Goal: Information Seeking & Learning: Learn about a topic

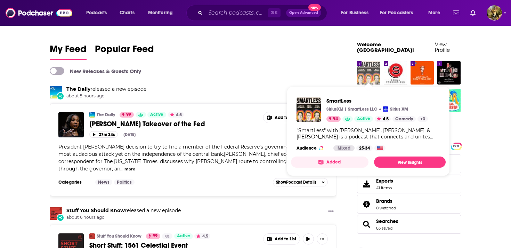
click at [363, 64] on img "SmartLess" at bounding box center [368, 72] width 23 height 23
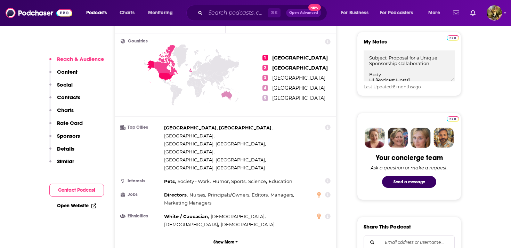
scroll to position [318, 0]
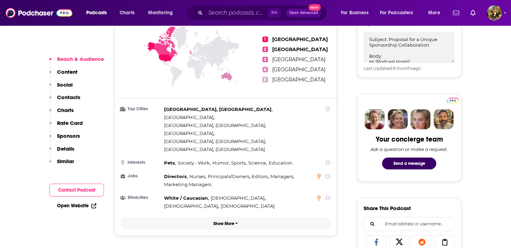
click at [229, 217] on button "Show More" at bounding box center [226, 223] width 210 height 13
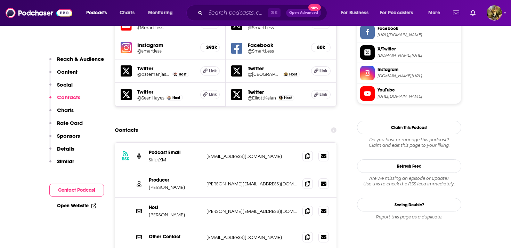
scroll to position [749, 0]
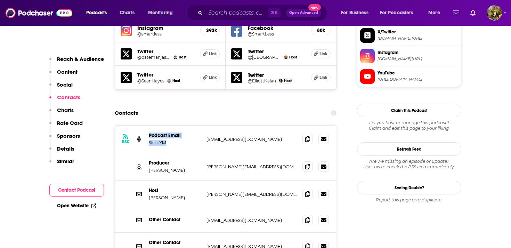
drag, startPoint x: 173, startPoint y: 107, endPoint x: 147, endPoint y: 96, distance: 28.3
click at [147, 125] on div "RSS Podcast Email SiriusXM [EMAIL_ADDRESS][DOMAIN_NAME] [EMAIL_ADDRESS][DOMAIN_…" at bounding box center [226, 138] width 222 height 27
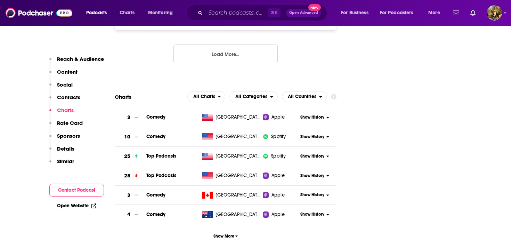
scroll to position [982, 0]
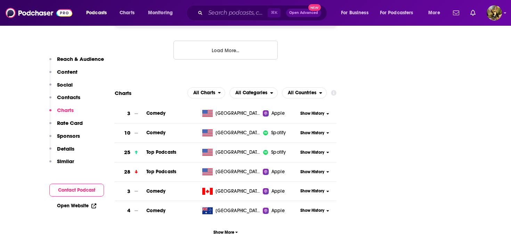
click at [326, 169] on button "Show History" at bounding box center [314, 172] width 33 height 6
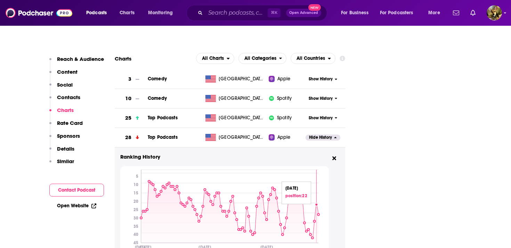
scroll to position [1020, 0]
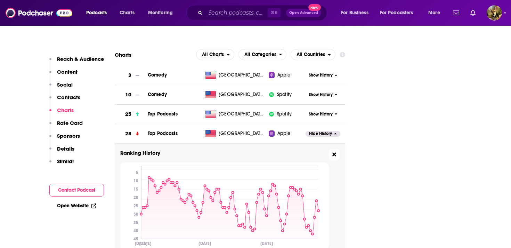
click at [333, 152] on icon at bounding box center [334, 154] width 4 height 4
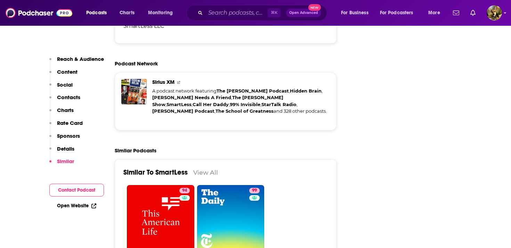
scroll to position [1628, 0]
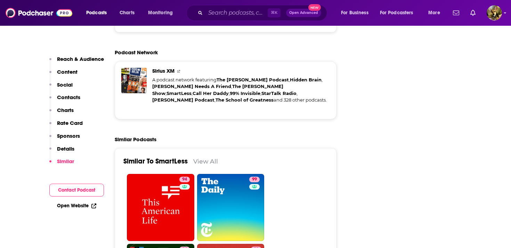
click at [208, 157] on link "View All" at bounding box center [205, 160] width 25 height 7
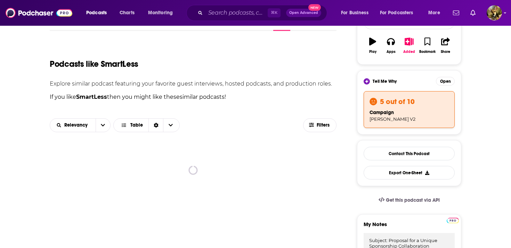
scroll to position [118, 0]
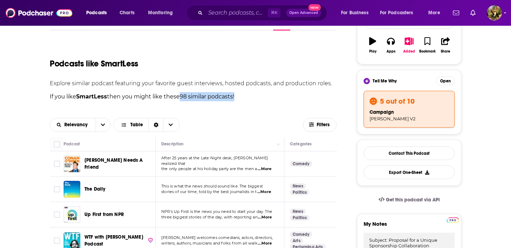
drag, startPoint x: 178, startPoint y: 97, endPoint x: 247, endPoint y: 101, distance: 69.3
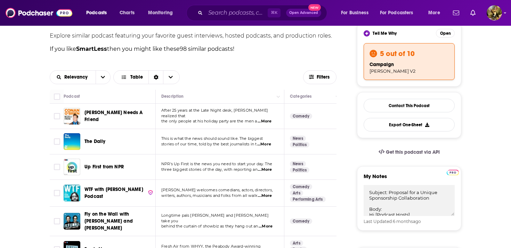
scroll to position [183, 0]
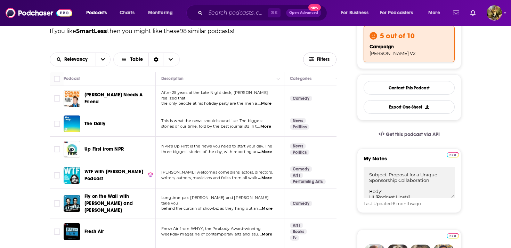
click at [312, 61] on span "button" at bounding box center [311, 59] width 5 height 5
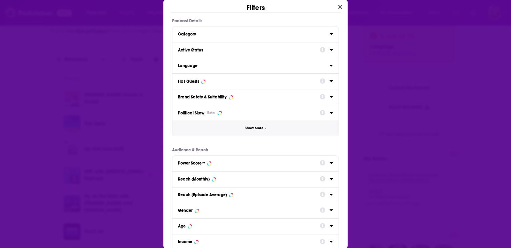
click at [262, 126] on span "Show More" at bounding box center [254, 128] width 19 height 4
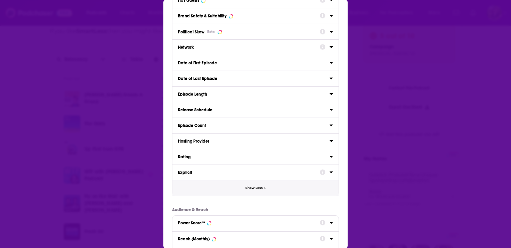
scroll to position [169, 0]
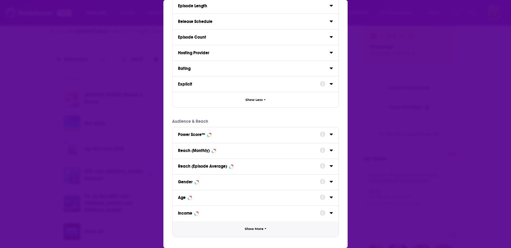
click at [265, 229] on icon "Dialog" at bounding box center [265, 228] width 2 height 3
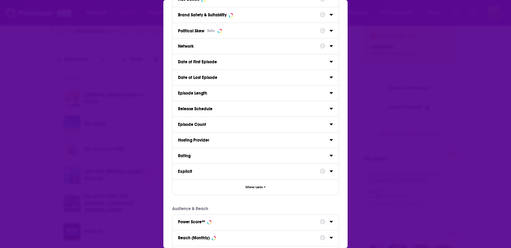
scroll to position [0, 0]
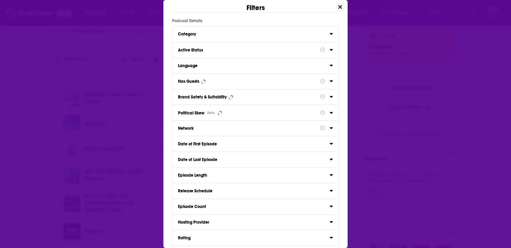
click at [341, 7] on icon "Close" at bounding box center [340, 7] width 4 height 4
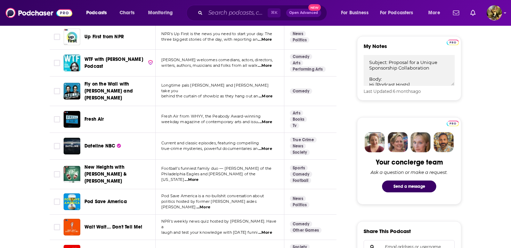
scroll to position [269, 0]
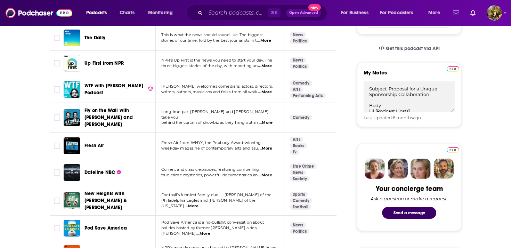
click at [269, 93] on span "...More" at bounding box center [265, 92] width 14 height 6
click at [269, 146] on span "...More" at bounding box center [265, 149] width 14 height 6
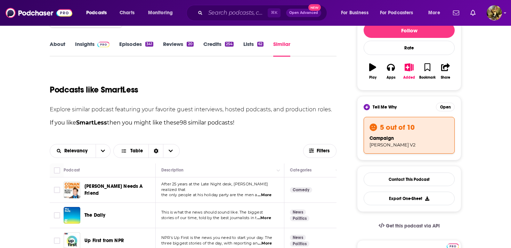
scroll to position [96, 0]
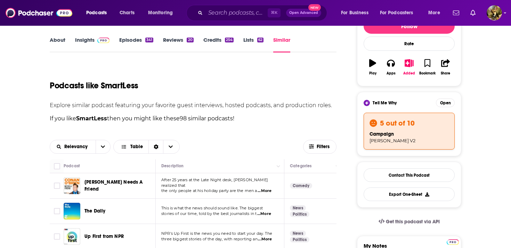
click at [61, 42] on link "About" at bounding box center [58, 44] width 16 height 16
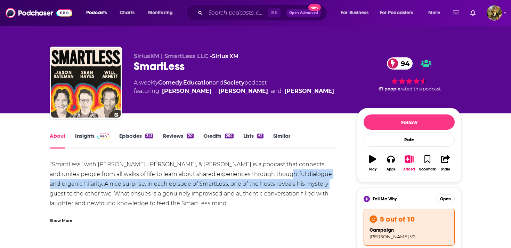
drag, startPoint x: 254, startPoint y: 178, endPoint x: 289, endPoint y: 179, distance: 34.8
click at [289, 179] on div ""SmartLess" with [PERSON_NAME], [PERSON_NAME], & [PERSON_NAME] is a podcast tha…" at bounding box center [193, 199] width 287 height 78
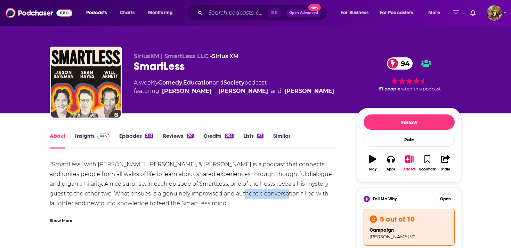
drag, startPoint x: 195, startPoint y: 195, endPoint x: 236, endPoint y: 194, distance: 41.4
click at [236, 193] on div ""SmartLess" with [PERSON_NAME], [PERSON_NAME], & [PERSON_NAME] is a podcast tha…" at bounding box center [193, 199] width 287 height 78
click at [64, 221] on div "Show More" at bounding box center [61, 219] width 23 height 7
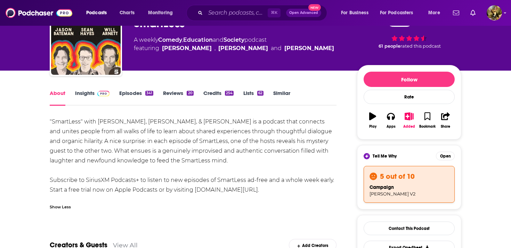
scroll to position [44, 0]
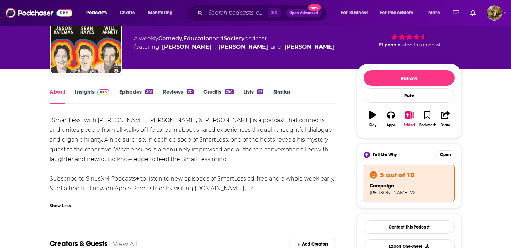
click at [281, 92] on link "Similar" at bounding box center [281, 96] width 17 height 16
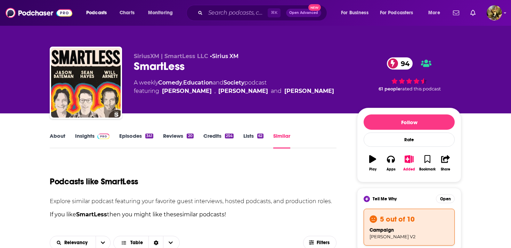
click at [56, 137] on link "About" at bounding box center [58, 140] width 16 height 16
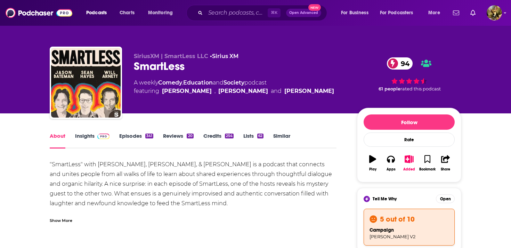
click at [61, 222] on div "Show More" at bounding box center [61, 219] width 23 height 7
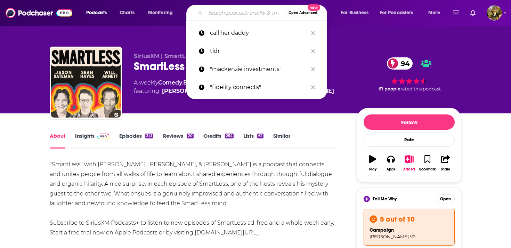
click at [220, 10] on input "Search podcasts, credits, & more..." at bounding box center [245, 12] width 80 height 11
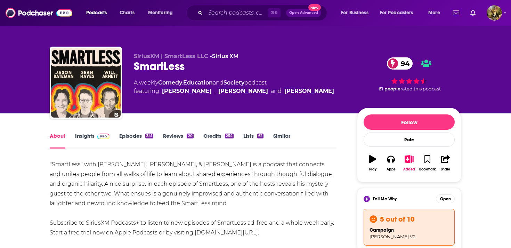
click at [137, 137] on link "Episodes 341" at bounding box center [136, 140] width 34 height 16
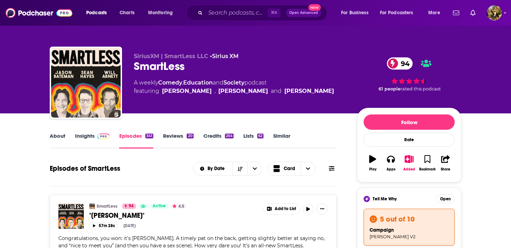
click at [55, 139] on link "About" at bounding box center [58, 140] width 16 height 16
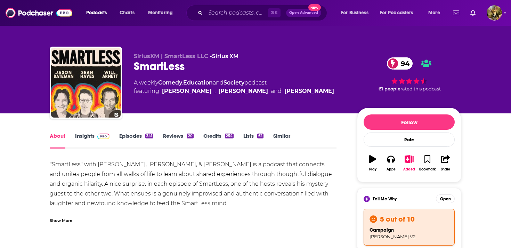
click at [67, 219] on div "Show More" at bounding box center [61, 219] width 23 height 7
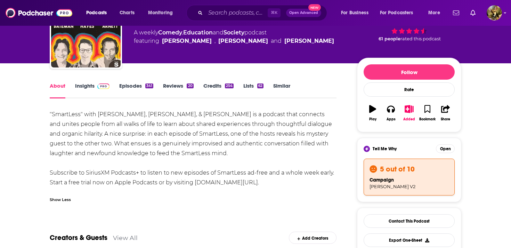
scroll to position [50, 0]
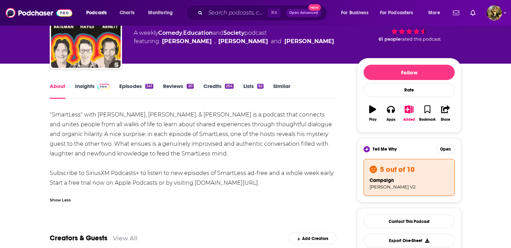
click at [134, 91] on link "Episodes 341" at bounding box center [136, 91] width 34 height 16
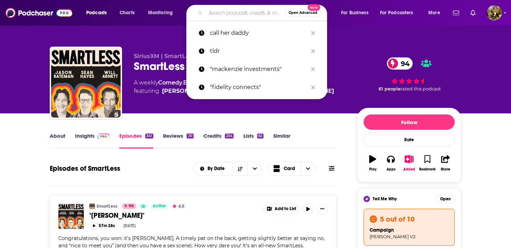
click at [226, 13] on input "Search podcasts, credits, & more..." at bounding box center [245, 12] width 80 height 11
click at [102, 11] on span "Podcasts" at bounding box center [96, 13] width 21 height 10
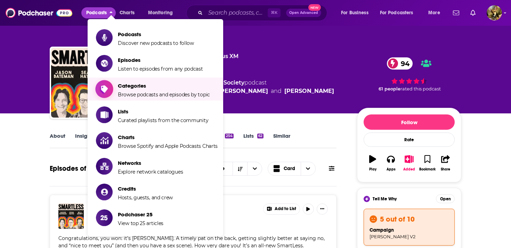
click at [139, 90] on span "Categories Browse podcasts and episodes by topic" at bounding box center [164, 88] width 92 height 17
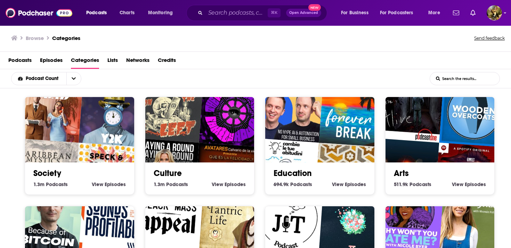
click at [48, 172] on link "Society" at bounding box center [47, 173] width 28 height 10
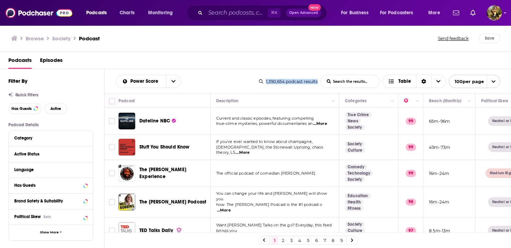
drag, startPoint x: 262, startPoint y: 80, endPoint x: 325, endPoint y: 90, distance: 63.6
click at [325, 90] on div "Power Score List Search Input Search the results... Table 1,390,654 podcast res…" at bounding box center [308, 81] width 407 height 24
click at [82, 96] on div "Quick Filters" at bounding box center [56, 94] width 96 height 5
click at [57, 107] on span "Active" at bounding box center [55, 109] width 11 height 4
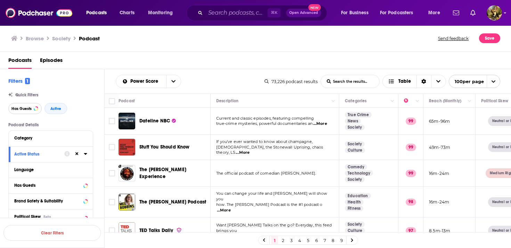
click at [24, 109] on span "Has Guests" at bounding box center [21, 109] width 20 height 4
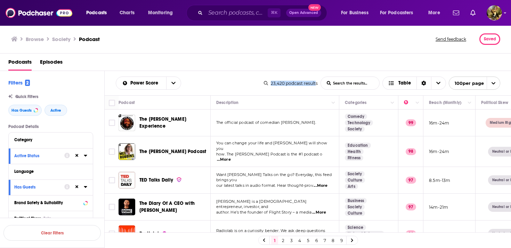
drag, startPoint x: 269, startPoint y: 80, endPoint x: 317, endPoint y: 84, distance: 48.1
click at [317, 84] on div "23,420 podcast results" at bounding box center [291, 83] width 54 height 5
click at [215, 80] on div "Power Score List Search Input Search the results... Table" at bounding box center [190, 82] width 148 height 13
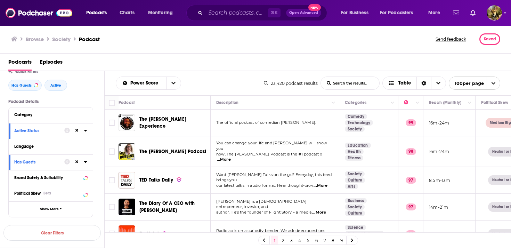
scroll to position [29, 0]
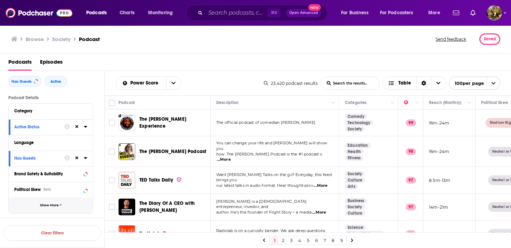
click at [60, 206] on icon "button" at bounding box center [61, 204] width 2 height 3
click at [86, 113] on icon at bounding box center [85, 111] width 3 height 6
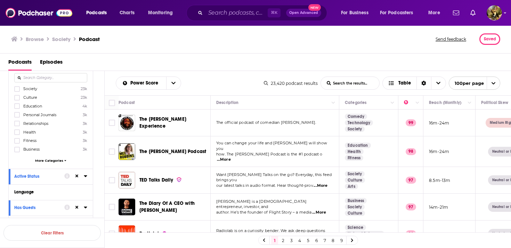
scroll to position [77, 0]
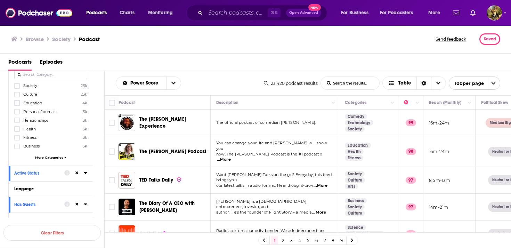
click at [62, 157] on span "More Categories" at bounding box center [49, 157] width 28 height 4
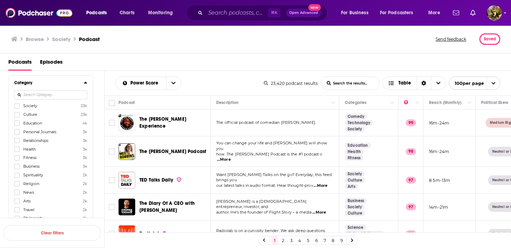
scroll to position [0, 0]
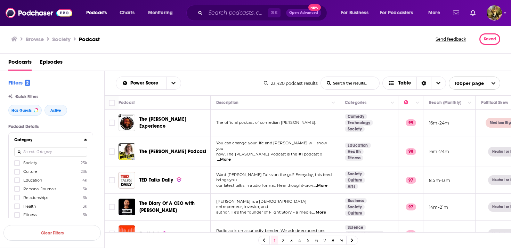
click at [85, 139] on icon at bounding box center [85, 140] width 3 height 2
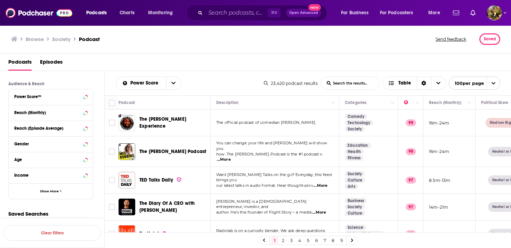
scroll to position [314, 0]
click at [68, 189] on button "Show More" at bounding box center [51, 190] width 84 height 16
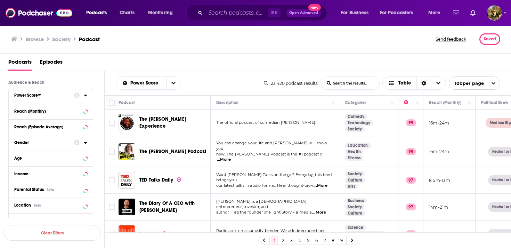
click at [85, 95] on icon at bounding box center [85, 96] width 3 height 2
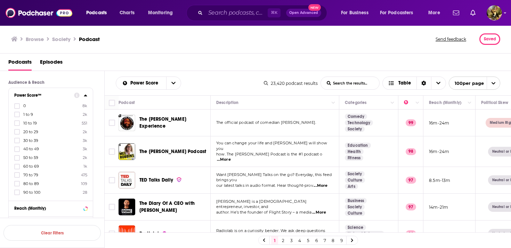
scroll to position [363, 0]
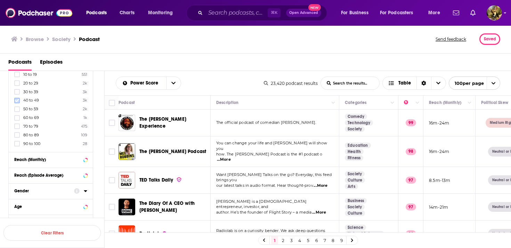
click at [16, 100] on icon at bounding box center [17, 100] width 4 height 3
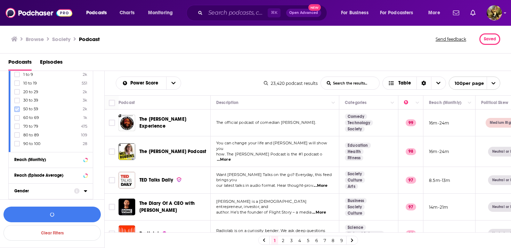
click at [18, 107] on icon at bounding box center [17, 108] width 4 height 3
click at [17, 116] on icon at bounding box center [17, 117] width 4 height 3
click at [17, 125] on icon at bounding box center [17, 126] width 4 height 3
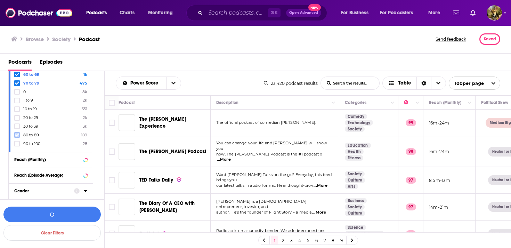
click at [17, 133] on icon at bounding box center [17, 135] width 4 height 4
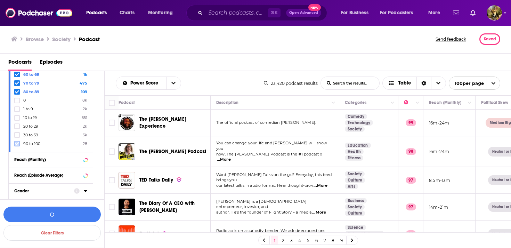
click at [17, 142] on icon at bounding box center [17, 143] width 4 height 3
click at [51, 213] on icon "button" at bounding box center [52, 214] width 5 height 5
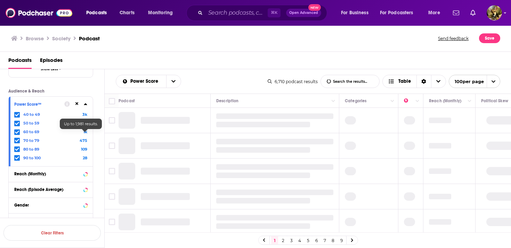
scroll to position [293, 0]
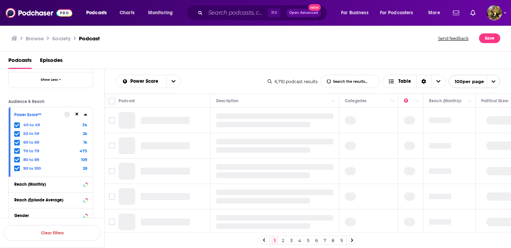
click at [85, 115] on icon at bounding box center [85, 115] width 3 height 2
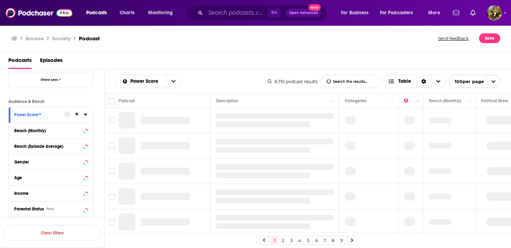
scroll to position [106, 0]
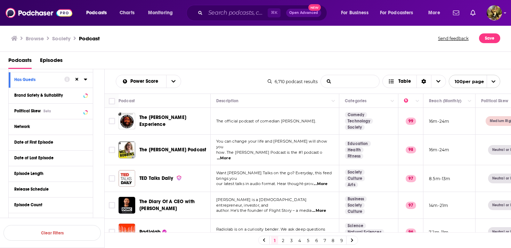
click at [345, 81] on input "List Search Input" at bounding box center [350, 81] width 58 height 13
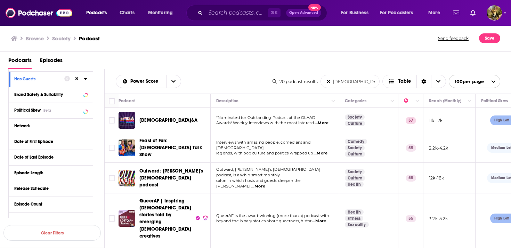
scroll to position [108, 0]
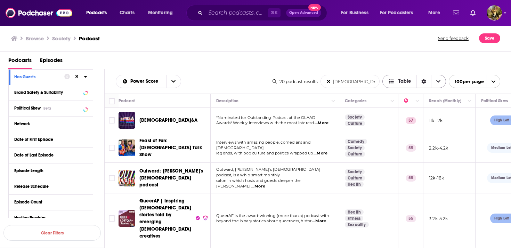
type input "[DEMOGRAPHIC_DATA]"
click at [322, 123] on span "...More" at bounding box center [321, 123] width 14 height 6
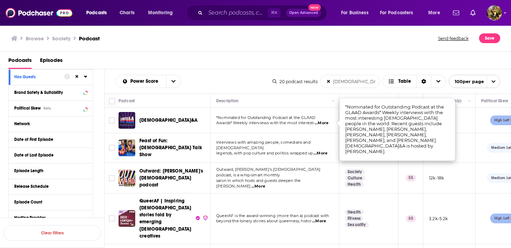
click at [218, 77] on div "Power Score [DEMOGRAPHIC_DATA] List Search Input Search the results... Table" at bounding box center [194, 81] width 157 height 13
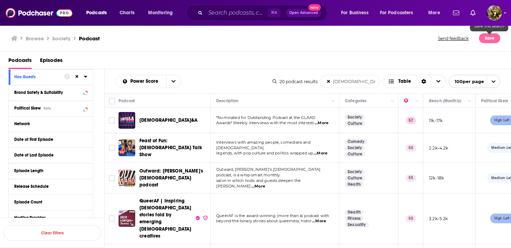
click at [490, 37] on button "Save" at bounding box center [489, 38] width 21 height 10
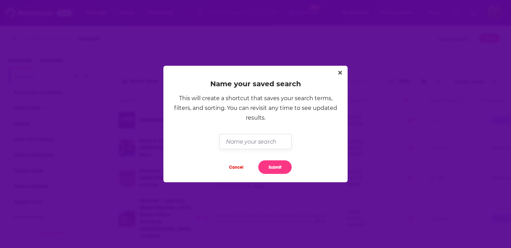
click at [250, 144] on input "Dialog" at bounding box center [255, 141] width 72 height 15
click at [339, 73] on icon "Close" at bounding box center [340, 73] width 4 height 4
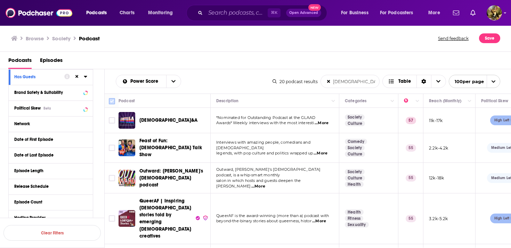
click at [111, 102] on input "Toggle select all" at bounding box center [112, 101] width 6 height 6
checkbox input "true"
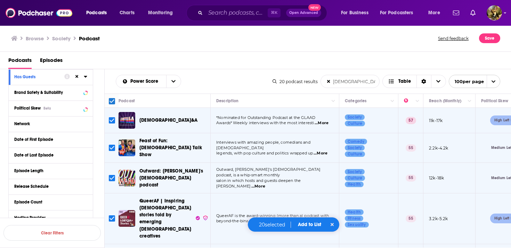
click at [304, 225] on button "Add to List" at bounding box center [309, 224] width 34 height 6
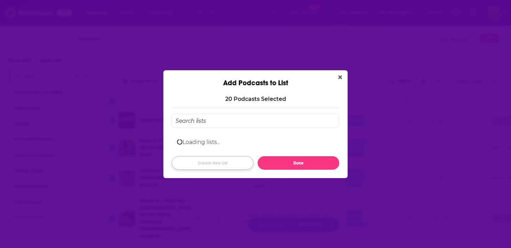
click at [209, 164] on button "Create New List" at bounding box center [213, 163] width 82 height 14
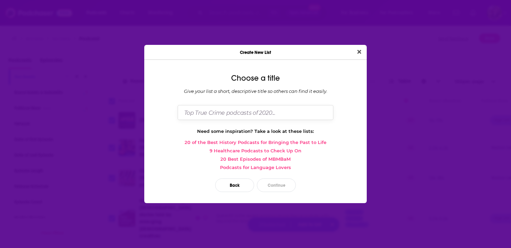
click at [215, 115] on input "Dialog" at bounding box center [256, 112] width 156 height 15
type input "Society- [DEMOGRAPHIC_DATA]"
click at [278, 181] on button "Continue" at bounding box center [276, 185] width 39 height 14
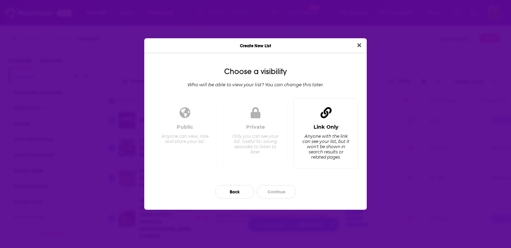
click at [329, 146] on div "Anyone with the link can see your list, but it won't be shown in search results…" at bounding box center [326, 146] width 48 height 26
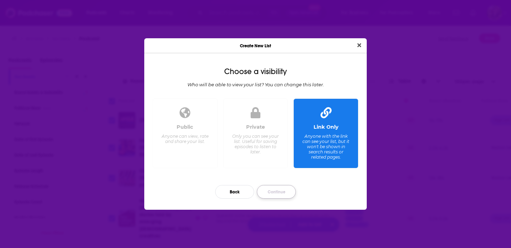
click at [280, 193] on button "Continue" at bounding box center [276, 192] width 39 height 14
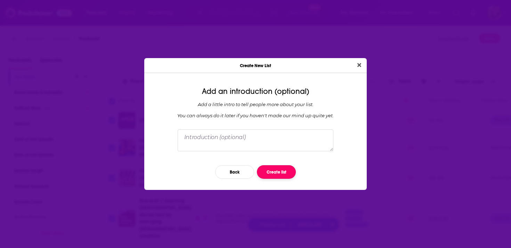
click at [277, 172] on button "Create list" at bounding box center [276, 172] width 39 height 14
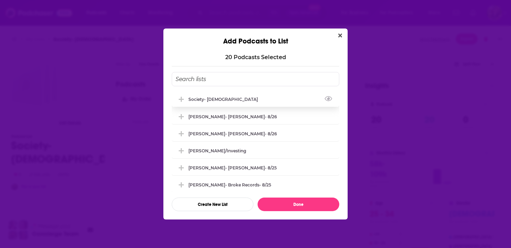
click at [181, 99] on icon "Add Podcast To List" at bounding box center [181, 99] width 5 height 5
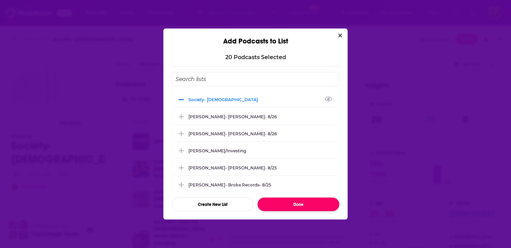
click at [302, 206] on button "Done" at bounding box center [299, 204] width 82 height 14
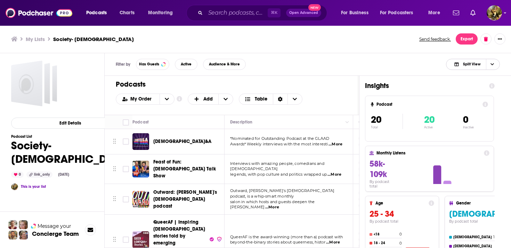
click at [492, 63] on icon "Choose View" at bounding box center [491, 64] width 3 height 4
click at [474, 88] on span "Podcast Only" at bounding box center [477, 87] width 34 height 4
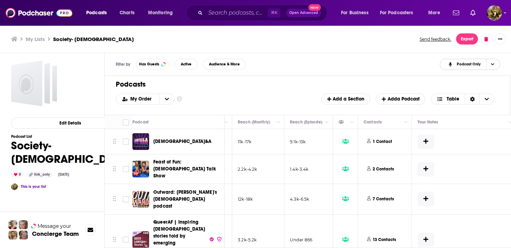
scroll to position [0, 206]
click at [474, 99] on icon "Sort Direction" at bounding box center [472, 99] width 5 height 5
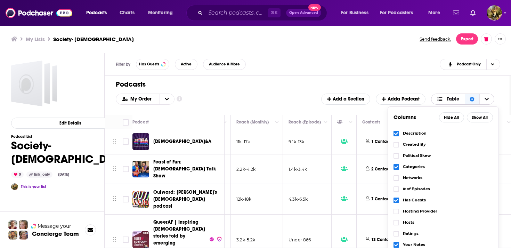
scroll to position [0, 0]
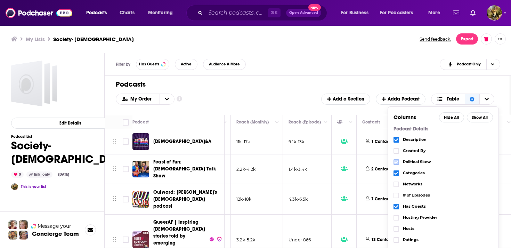
click at [396, 161] on icon "Choose View" at bounding box center [396, 162] width 4 height 4
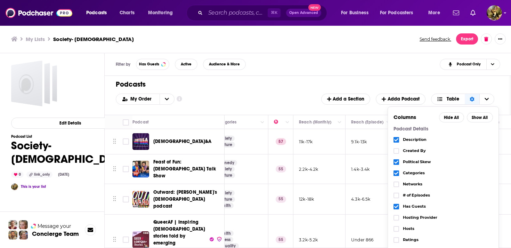
click at [398, 206] on icon "Choose View" at bounding box center [396, 206] width 4 height 4
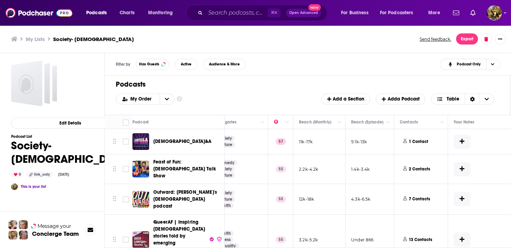
click at [262, 93] on div "My Order Customize Your List Order Select the “My Order” sort and remove all fi…" at bounding box center [308, 98] width 384 height 11
click at [335, 98] on span "Add a Section" at bounding box center [345, 99] width 37 height 6
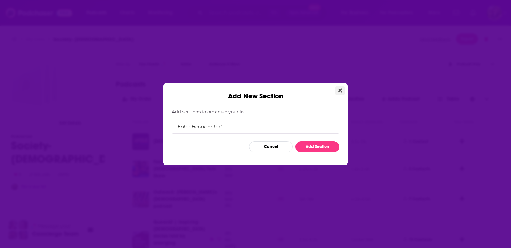
click at [340, 92] on icon "Close" at bounding box center [340, 91] width 4 height 6
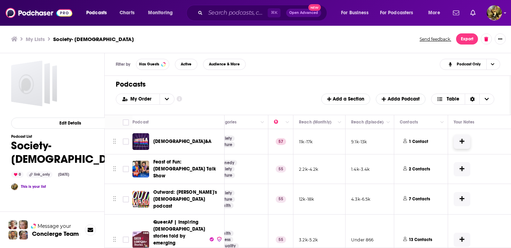
click at [461, 138] on icon at bounding box center [461, 141] width 5 height 6
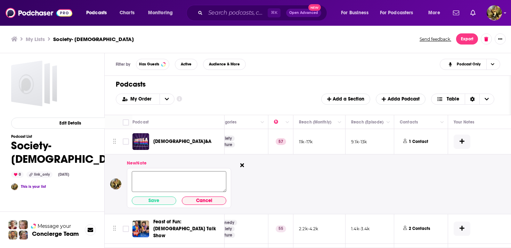
click at [163, 177] on textarea at bounding box center [179, 181] width 95 height 21
click at [237, 104] on div "My Order Customize Your List Order Select the “My Order” sort and remove all fi…" at bounding box center [308, 98] width 384 height 11
click at [466, 39] on button "Export" at bounding box center [467, 38] width 22 height 11
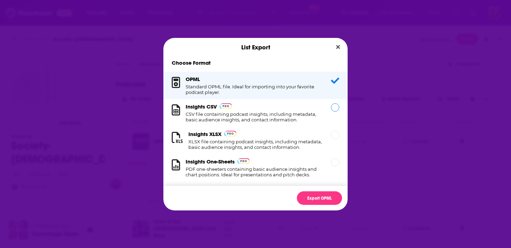
click at [282, 107] on div "Insights CSV CSV file containing podcast insights, including metadata, basic au…" at bounding box center [254, 112] width 137 height 19
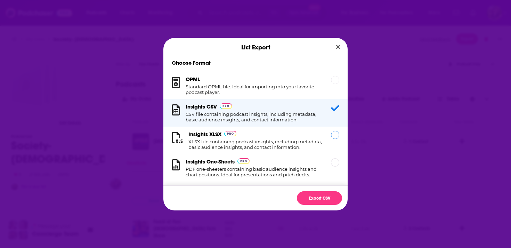
click at [273, 136] on div "Insights XLSX XLSX file containing podcast insights, including metadata, basic …" at bounding box center [255, 140] width 134 height 19
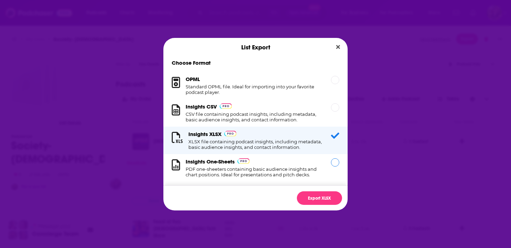
click at [250, 168] on h1 "PDF one-sheeters containing basic audience insights and chart positions. Ideal …" at bounding box center [254, 171] width 137 height 11
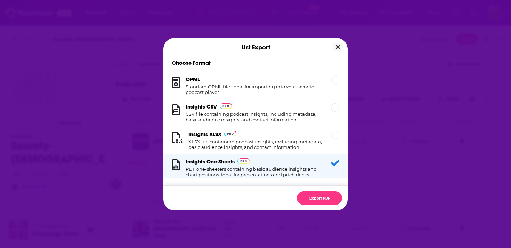
click at [338, 46] on icon "Close" at bounding box center [338, 47] width 4 height 4
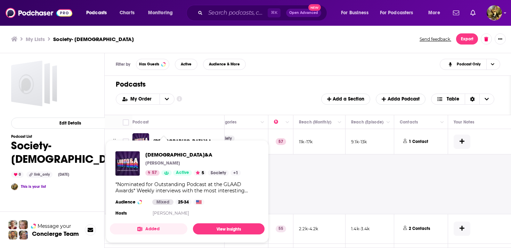
click at [285, 89] on div "Podcasts Add My Order Customize Your List Order Select the “My Order” sort and …" at bounding box center [308, 95] width 406 height 39
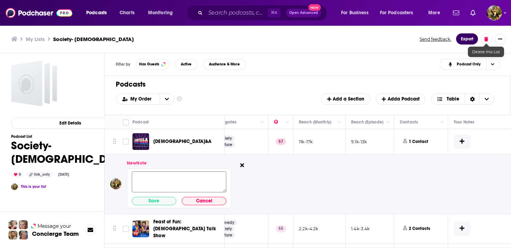
click at [465, 39] on button "Export" at bounding box center [467, 38] width 22 height 11
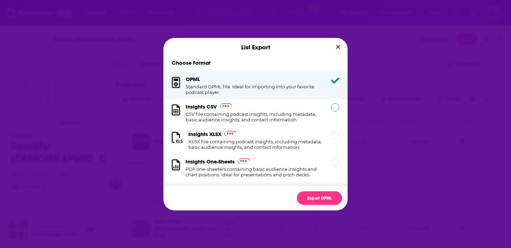
click at [287, 112] on h1 "CSV file containing podcast insights, including metadata, basic audience insigh…" at bounding box center [254, 116] width 137 height 11
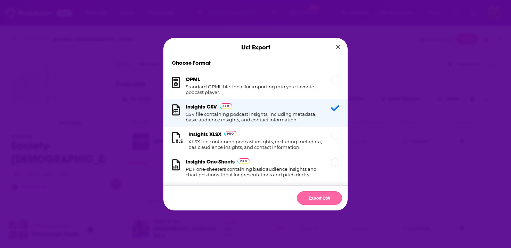
click at [317, 196] on button "Export CSV" at bounding box center [319, 198] width 45 height 14
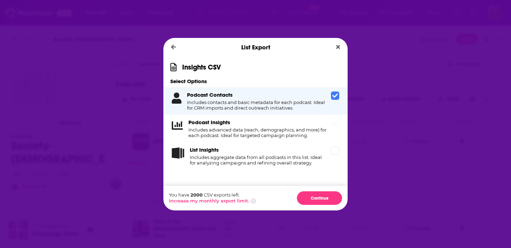
click at [304, 131] on h4 "Includes advanced data (reach, demographics, and more) for each podcast. Ideal …" at bounding box center [258, 132] width 140 height 11
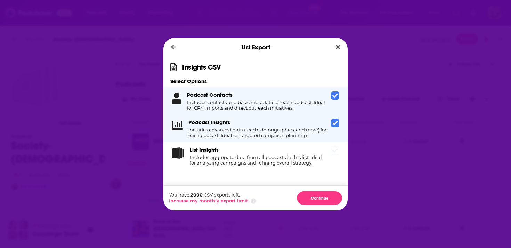
click at [302, 157] on h4 "Includes aggregate data from all podcasts in this list. Ideal for analyzing cam…" at bounding box center [259, 159] width 138 height 11
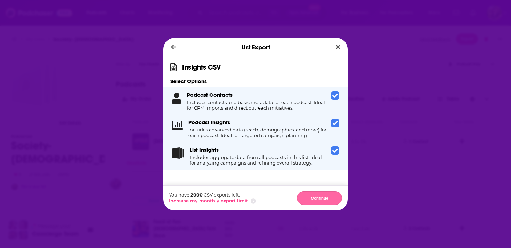
click at [323, 194] on button "Continue" at bounding box center [319, 198] width 45 height 14
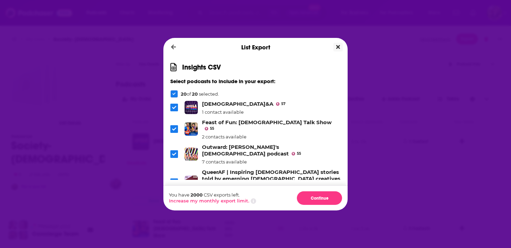
click at [338, 47] on icon "Close" at bounding box center [338, 47] width 4 height 4
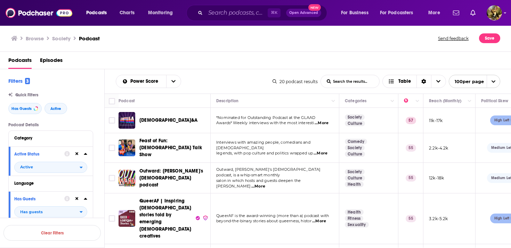
click at [54, 61] on span "Episodes" at bounding box center [51, 62] width 23 height 14
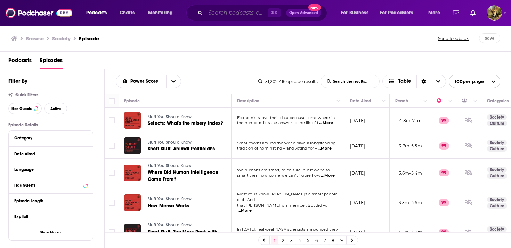
click at [231, 13] on input "Search podcasts, credits, & more..." at bounding box center [236, 12] width 62 height 11
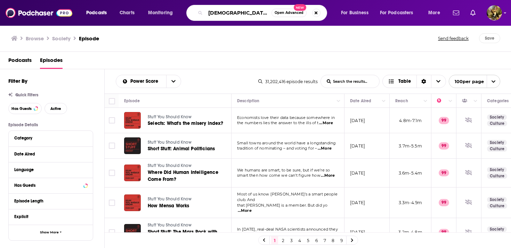
type input "[DEMOGRAPHIC_DATA]"
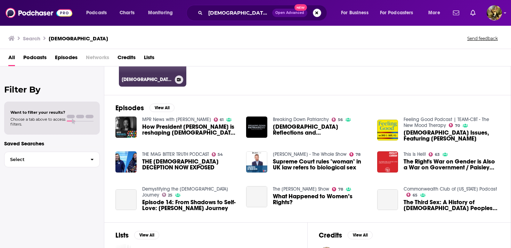
scroll to position [70, 0]
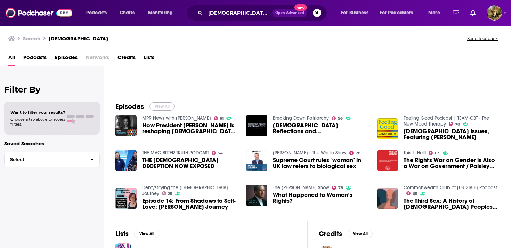
click at [156, 106] on button "View All" at bounding box center [161, 106] width 25 height 8
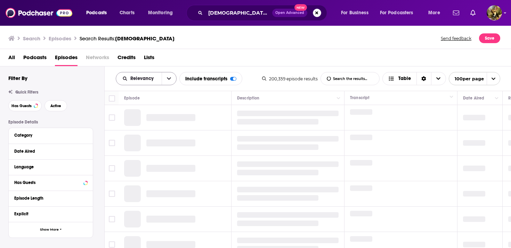
click at [167, 80] on icon "open menu" at bounding box center [169, 78] width 4 height 5
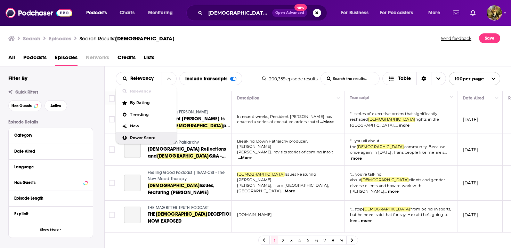
click at [148, 137] on span "Power Score" at bounding box center [150, 138] width 41 height 4
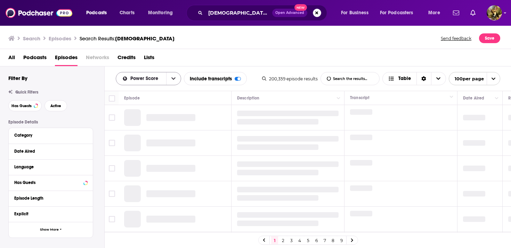
click at [172, 80] on icon "open menu" at bounding box center [173, 78] width 4 height 5
click at [211, 59] on div "All Podcasts Episodes Networks Credits Lists" at bounding box center [256, 59] width 497 height 14
click at [85, 151] on icon at bounding box center [85, 151] width 3 height 2
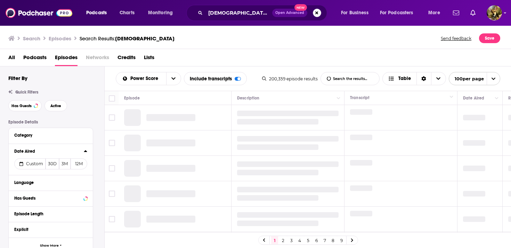
scroll to position [32, 0]
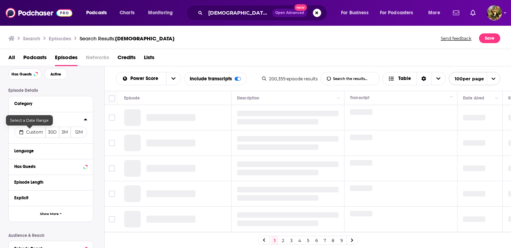
click at [36, 134] on span "Custom" at bounding box center [34, 131] width 17 height 5
select select "7"
select select "2025"
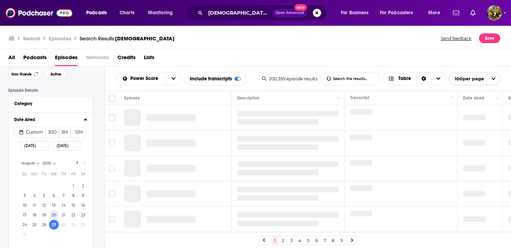
click at [55, 213] on button "20" at bounding box center [54, 215] width 10 height 10
type input "[DATE]"
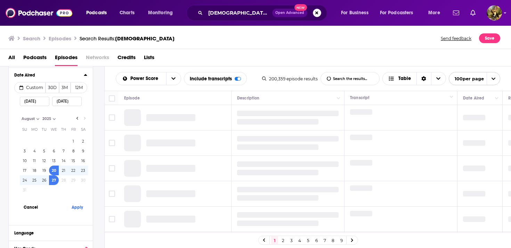
scroll to position [87, 0]
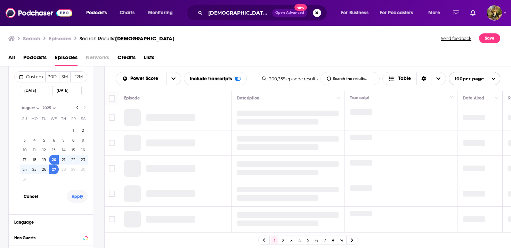
click at [80, 197] on button "Apply" at bounding box center [77, 196] width 21 height 13
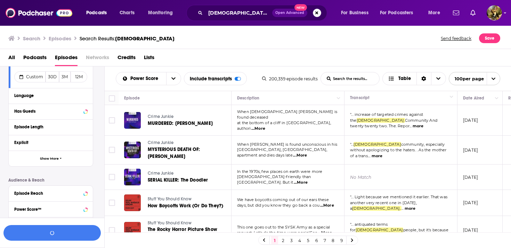
scroll to position [0, 0]
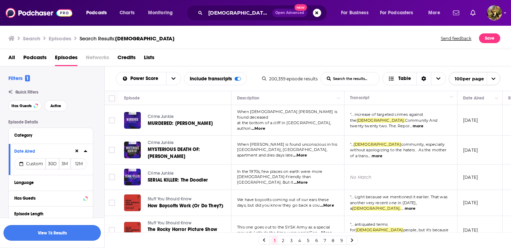
click at [47, 235] on button "View 1k Results" at bounding box center [51, 233] width 97 height 16
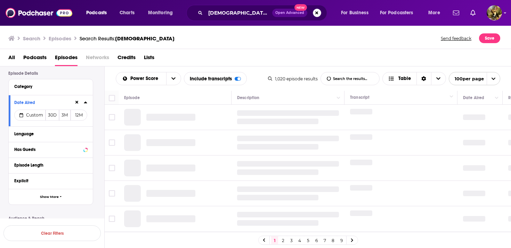
scroll to position [49, 0]
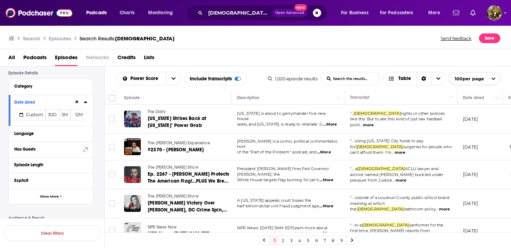
click at [374, 122] on button "more" at bounding box center [368, 125] width 11 height 6
click at [394, 153] on button "more" at bounding box center [399, 152] width 11 height 6
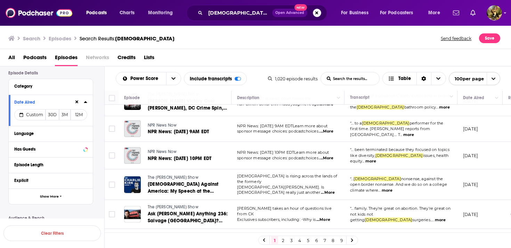
scroll to position [109, 0]
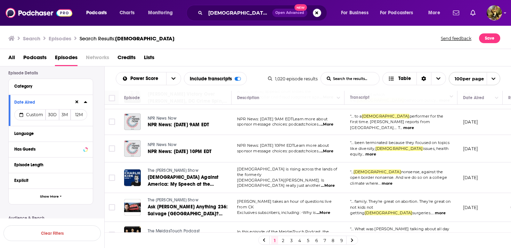
click at [382, 182] on button "more" at bounding box center [387, 183] width 11 height 6
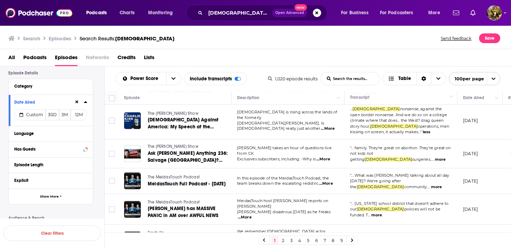
scroll to position [168, 0]
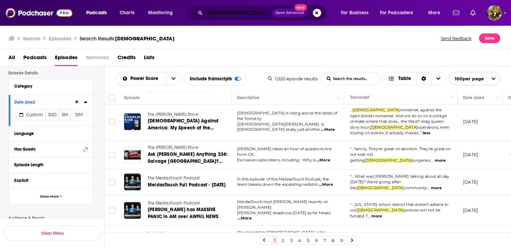
click at [253, 13] on input "[DEMOGRAPHIC_DATA]" at bounding box center [238, 12] width 67 height 11
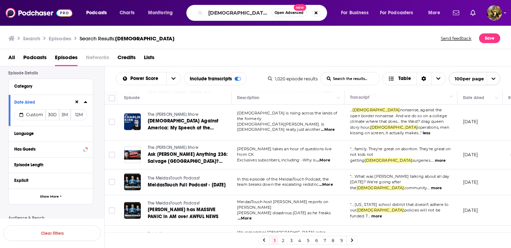
click at [284, 13] on span "Open Advanced" at bounding box center [289, 12] width 29 height 3
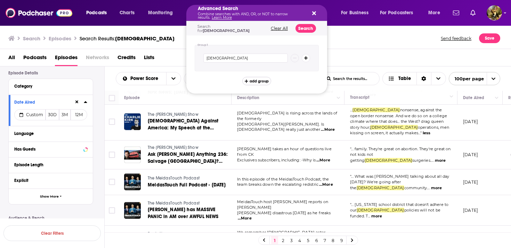
click at [255, 82] on span "add group" at bounding box center [259, 81] width 19 height 4
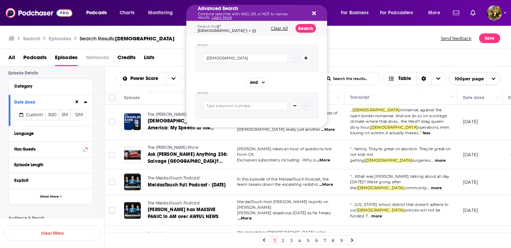
click at [313, 13] on icon "Search podcasts, credits, & more..." at bounding box center [314, 13] width 4 height 4
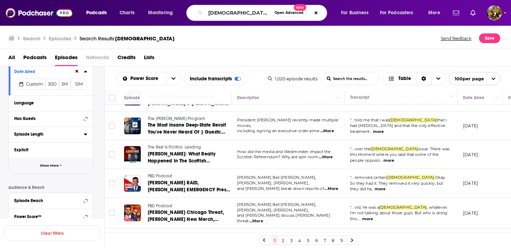
scroll to position [79, 0]
click at [57, 166] on span "Show More" at bounding box center [49, 166] width 19 height 4
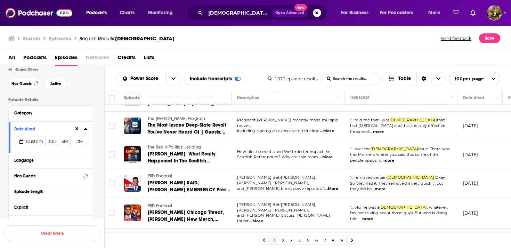
scroll to position [7, 0]
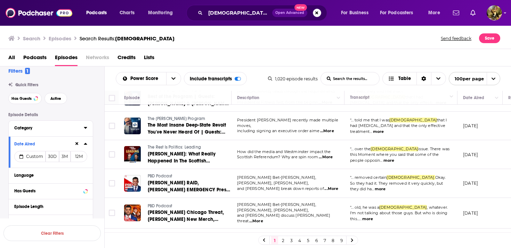
click at [86, 128] on icon at bounding box center [85, 128] width 3 height 2
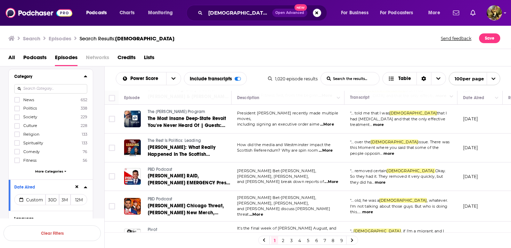
scroll to position [60, 0]
click at [52, 170] on span "More Categories" at bounding box center [49, 169] width 28 height 4
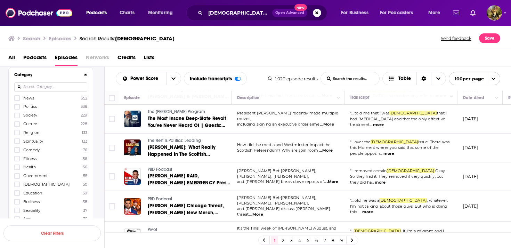
click at [84, 75] on icon at bounding box center [85, 75] width 3 height 2
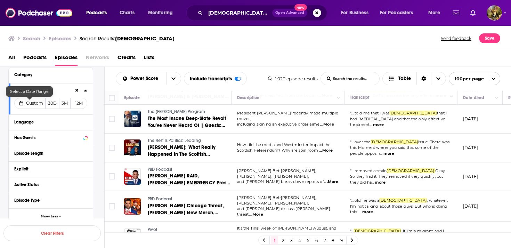
click at [34, 102] on span "Custom" at bounding box center [34, 102] width 17 height 5
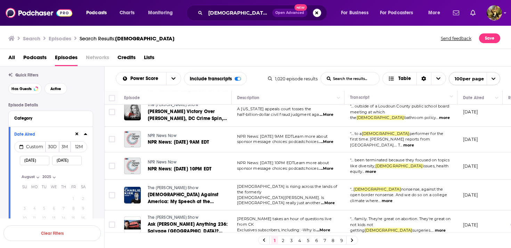
scroll to position [0, 0]
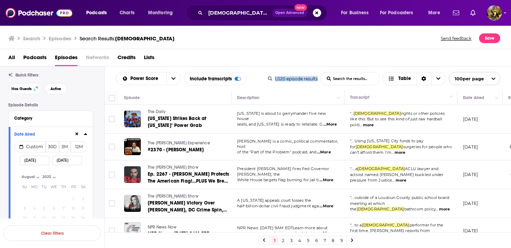
drag, startPoint x: 273, startPoint y: 79, endPoint x: 321, endPoint y: 81, distance: 48.0
click at [321, 81] on div "1,020 episode results List Search Input Search the results... Table 100 per page" at bounding box center [384, 78] width 232 height 13
click at [255, 70] on div "Power Score List Search Input Search the results... Include transcripts Table 1…" at bounding box center [308, 78] width 407 height 24
click at [158, 18] on button "Monitoring" at bounding box center [162, 12] width 39 height 11
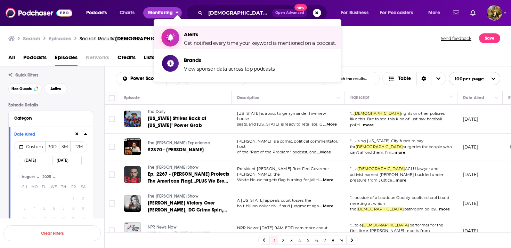
click at [204, 39] on span "Alerts Get notified every time your keyword is mentioned on a podcast." at bounding box center [260, 37] width 152 height 17
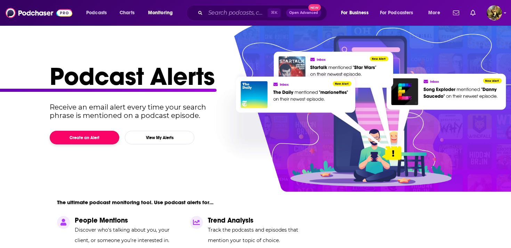
click at [77, 137] on button "Create an Alert" at bounding box center [85, 138] width 70 height 14
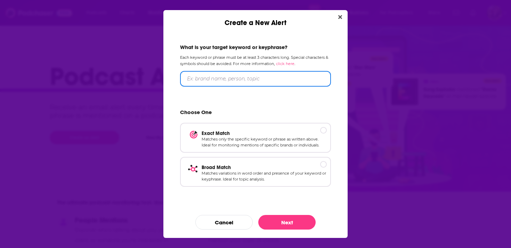
click at [218, 80] on input "Create a New Alert" at bounding box center [255, 79] width 151 height 16
click at [341, 16] on icon "Close" at bounding box center [340, 17] width 4 height 4
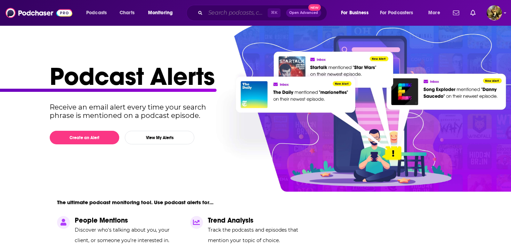
click at [223, 14] on input "Search podcasts, credits, & more..." at bounding box center [236, 12] width 62 height 11
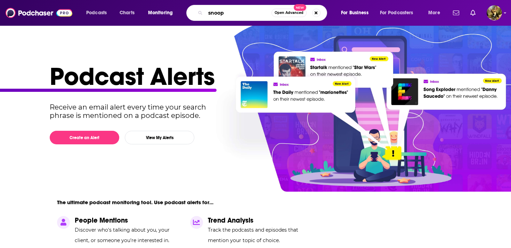
type input "snoop"
click at [288, 11] on span "Open Advanced" at bounding box center [289, 12] width 29 height 3
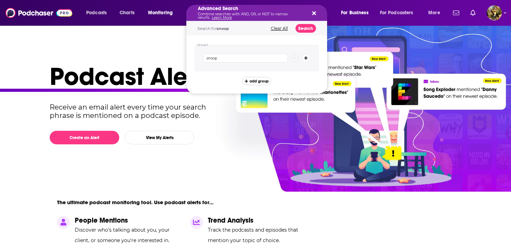
click at [253, 83] on span "add group" at bounding box center [259, 81] width 19 height 4
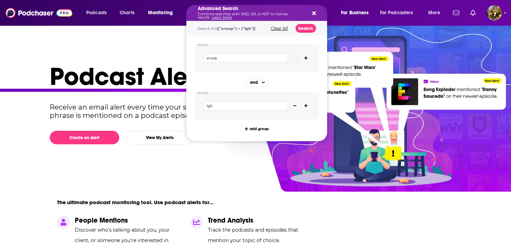
type input "[DEMOGRAPHIC_DATA]"
drag, startPoint x: 224, startPoint y: 106, endPoint x: 191, endPoint y: 107, distance: 32.7
click at [191, 107] on div "Group 1 snoop Group 2 and lgbt add group" at bounding box center [256, 88] width 141 height 106
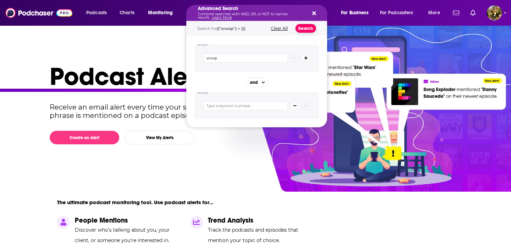
click at [306, 25] on button "Search" at bounding box center [305, 28] width 21 height 9
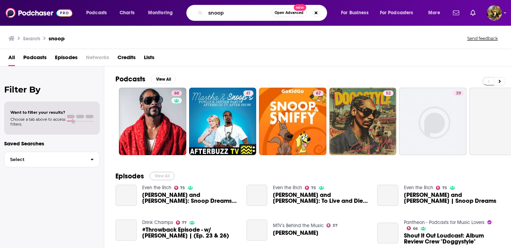
click at [161, 174] on button "View All" at bounding box center [161, 176] width 25 height 8
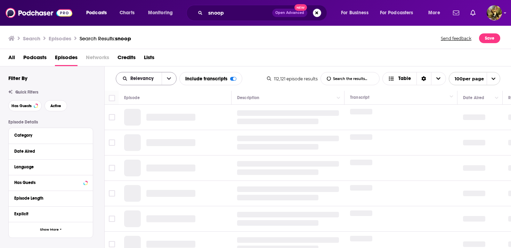
click at [166, 80] on button "open menu" at bounding box center [169, 78] width 15 height 13
click at [142, 138] on span "Power Score" at bounding box center [150, 138] width 41 height 4
click at [83, 152] on div "Date Aired" at bounding box center [50, 151] width 73 height 9
click at [84, 152] on icon at bounding box center [85, 151] width 3 height 6
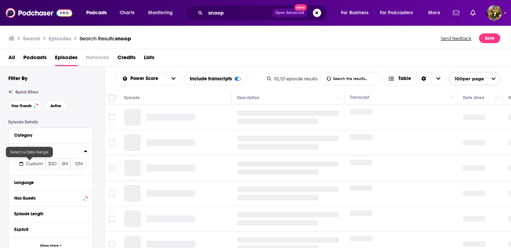
click at [35, 163] on span "Custom" at bounding box center [34, 163] width 17 height 5
select select "7"
select select "2025"
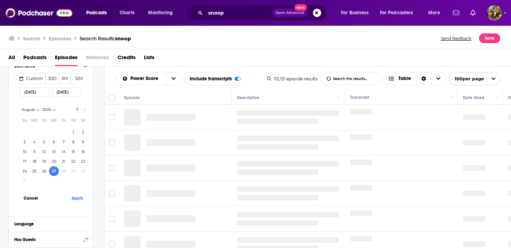
scroll to position [86, 0]
click at [33, 169] on button "25" at bounding box center [35, 170] width 10 height 10
type input "08/25/2025"
click at [75, 200] on button "Apply" at bounding box center [77, 197] width 21 height 13
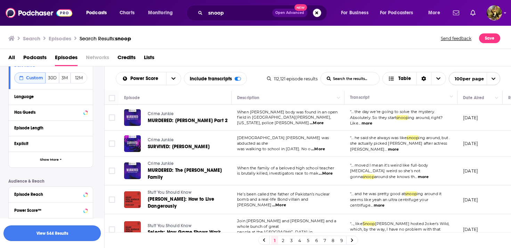
click at [47, 234] on button "View 544 Results" at bounding box center [51, 233] width 97 height 16
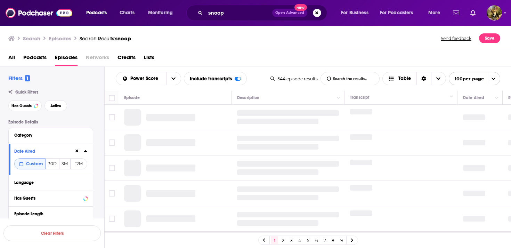
drag, startPoint x: 277, startPoint y: 79, endPoint x: 251, endPoint y: 79, distance: 25.7
click at [251, 79] on div "Power Score List Search Input Search the results... Include transcripts Table 5…" at bounding box center [308, 78] width 407 height 24
click at [251, 79] on div "Power Score List Search Input Search the results... Include transcripts Table" at bounding box center [193, 78] width 155 height 13
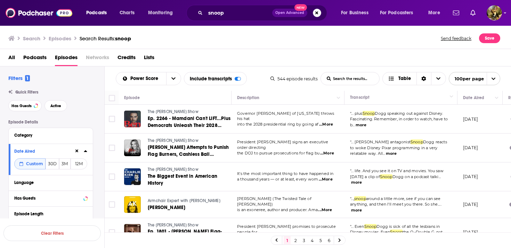
click at [359, 125] on button "more" at bounding box center [361, 125] width 11 height 6
click at [367, 125] on button "less" at bounding box center [366, 125] width 8 height 6
click at [350, 79] on input "List Search Input" at bounding box center [350, 78] width 58 height 13
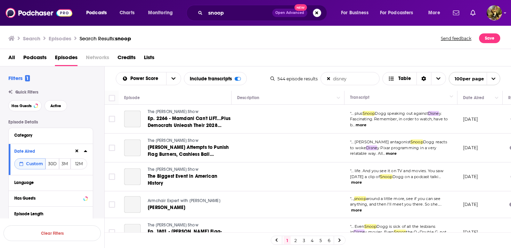
click at [348, 80] on input "disney" at bounding box center [350, 78] width 58 height 13
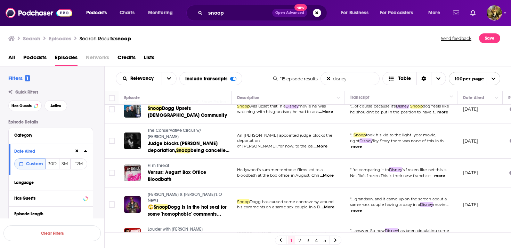
scroll to position [128, 0]
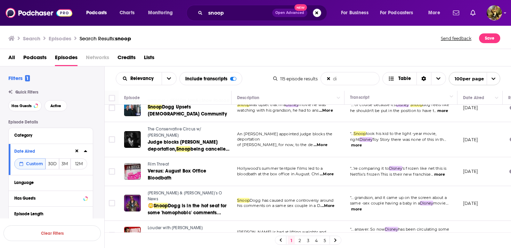
type input "d"
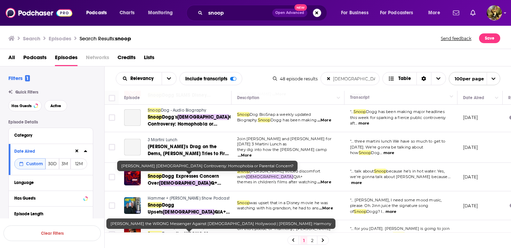
scroll to position [0, 0]
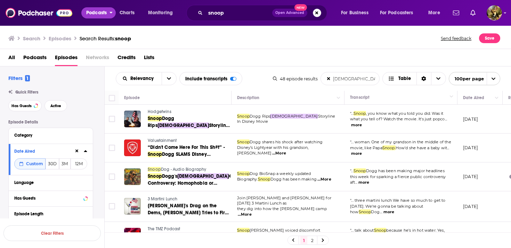
type input "[DEMOGRAPHIC_DATA]"
click at [98, 13] on span "Podcasts" at bounding box center [96, 13] width 21 height 10
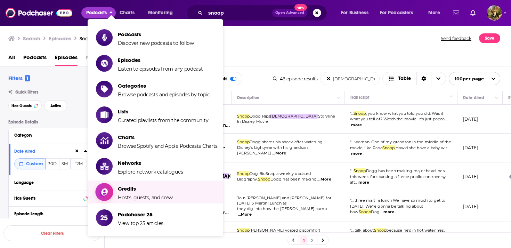
click at [132, 194] on span "Hosts, guests, and crew" at bounding box center [145, 197] width 55 height 6
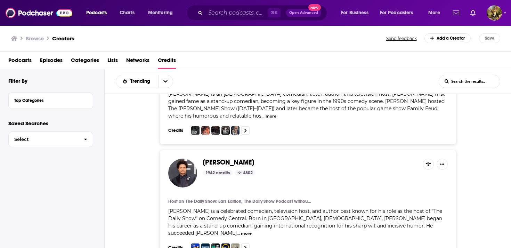
scroll to position [293, 0]
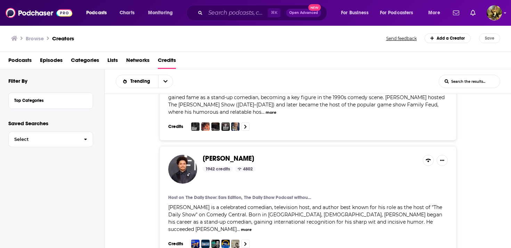
click at [222, 154] on span "[PERSON_NAME]" at bounding box center [228, 158] width 51 height 9
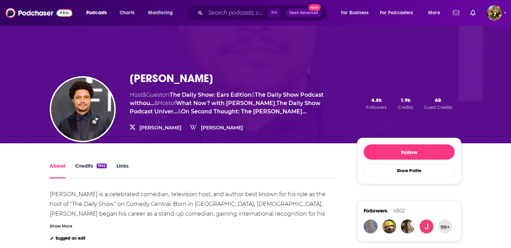
click at [82, 170] on link "Credits 1942" at bounding box center [91, 170] width 32 height 16
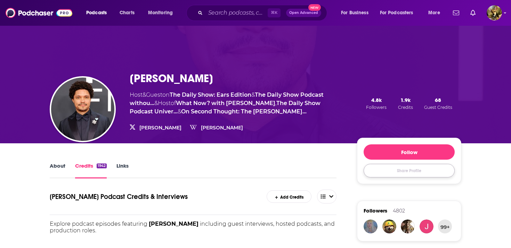
click at [418, 172] on button "Share Profile" at bounding box center [408, 171] width 91 height 14
click at [440, 197] on icon "Share Profile" at bounding box center [437, 198] width 15 height 6
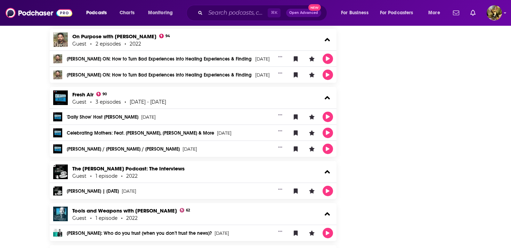
scroll to position [1257, 0]
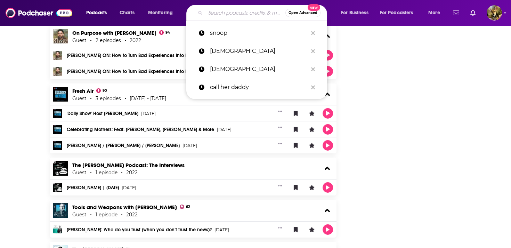
click at [226, 13] on input "Search podcasts, credits, & more..." at bounding box center [245, 12] width 80 height 11
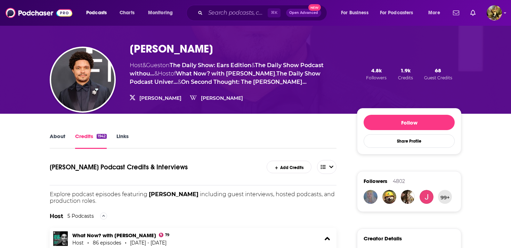
scroll to position [0, 0]
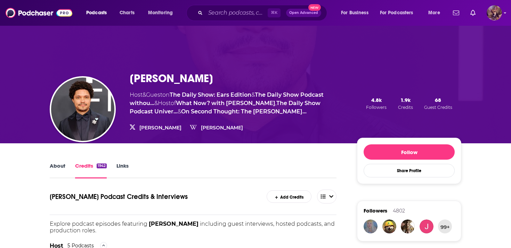
click at [493, 15] on img "Logged in as SydneyDemo" at bounding box center [494, 12] width 15 height 15
